Goal: Answer question/provide support: Answer question/provide support

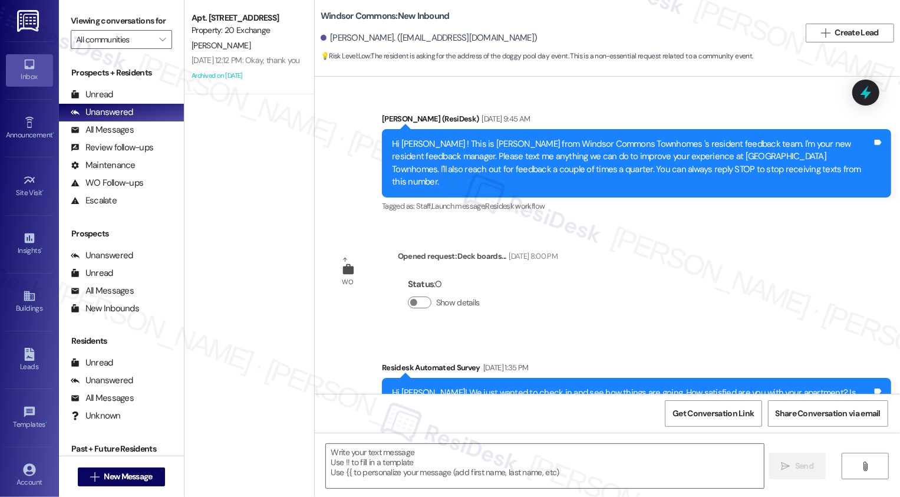
type textarea "Fetching suggested responses. Please feel free to read through the conversation…"
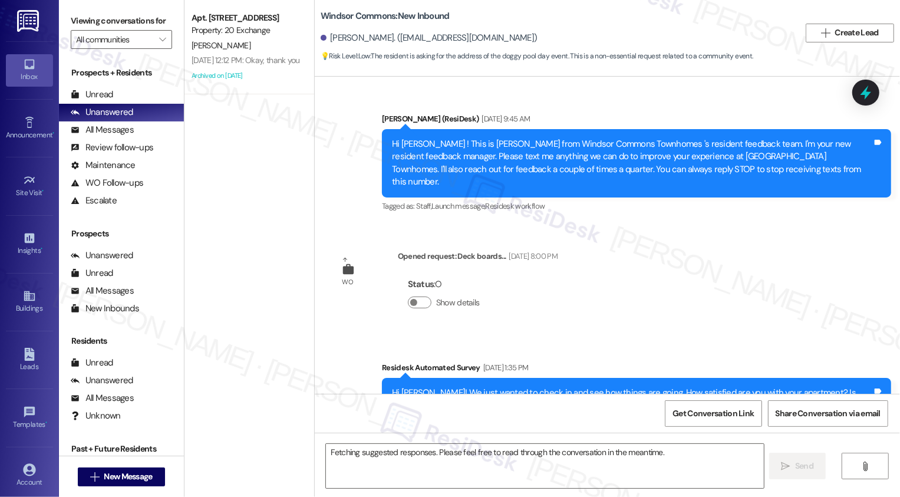
scroll to position [7654, 0]
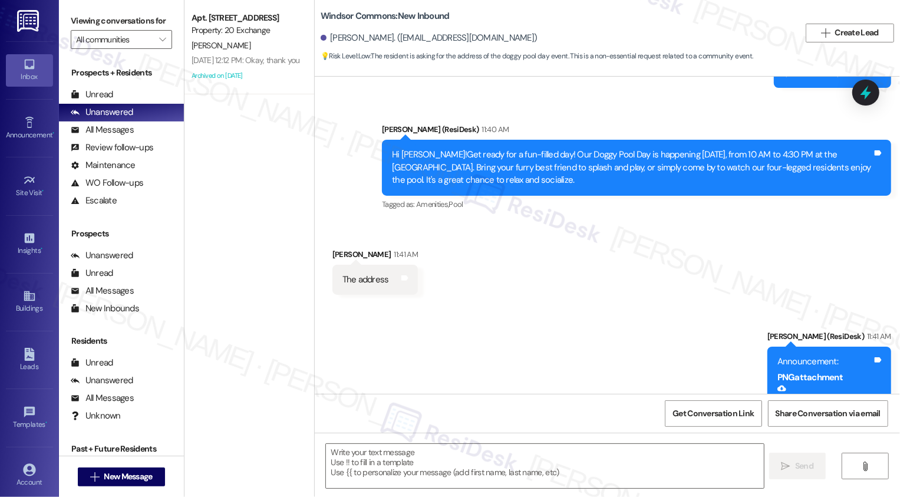
click at [811, 406] on button "Zoom image" at bounding box center [822, 461] width 88 height 111
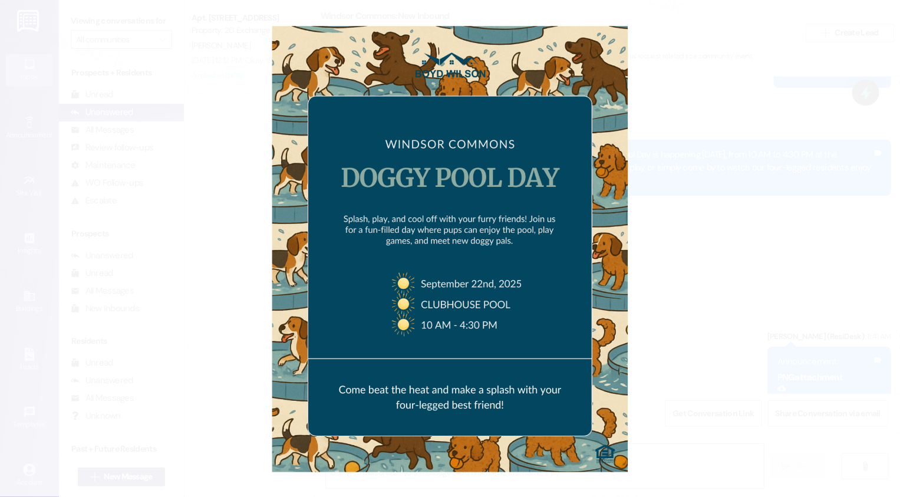
click at [711, 303] on button "Unzoom image" at bounding box center [450, 248] width 900 height 497
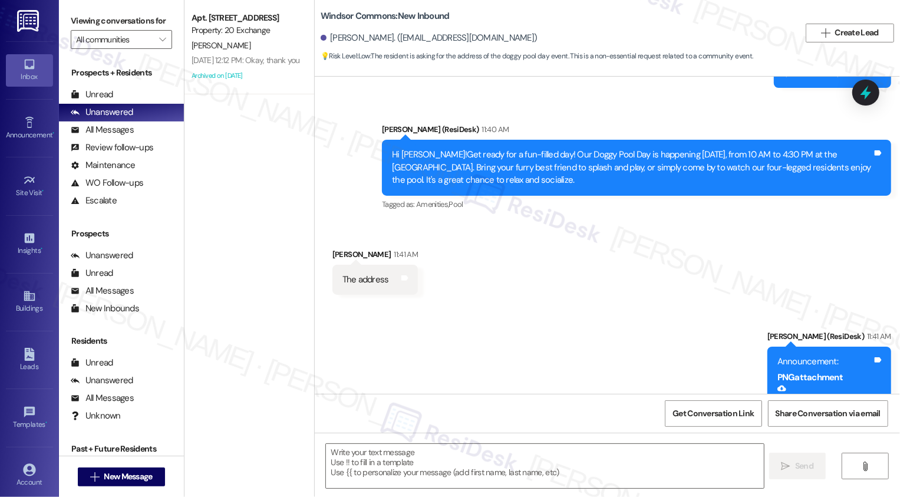
click at [832, 406] on button "Zoom image" at bounding box center [822, 461] width 88 height 111
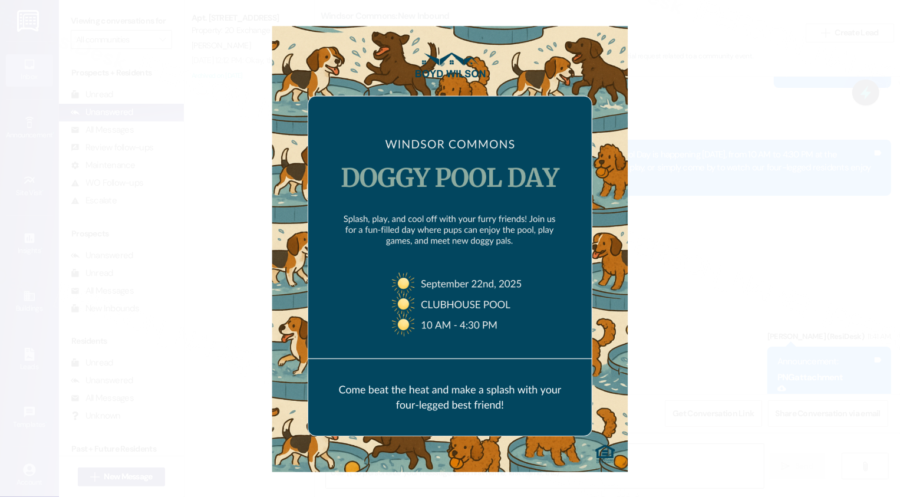
click at [719, 336] on button "Unzoom image" at bounding box center [450, 248] width 900 height 497
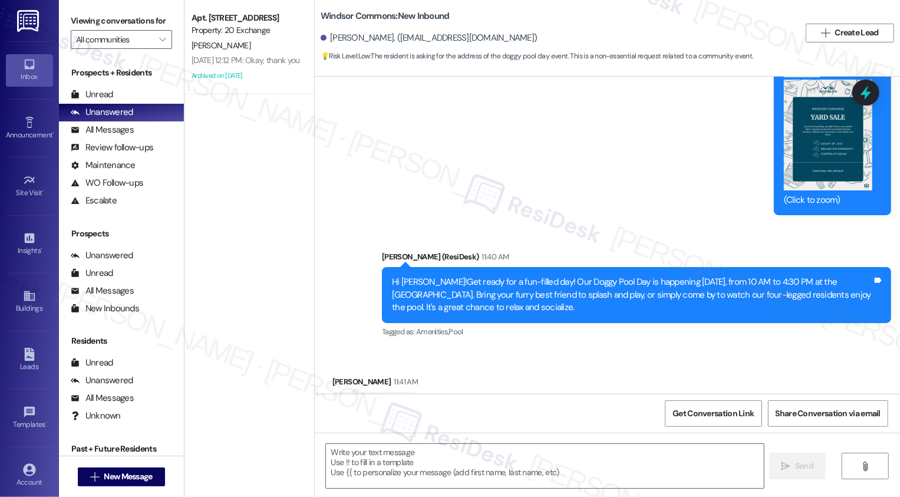
scroll to position [7404, 0]
